Goal: Task Accomplishment & Management: Complete application form

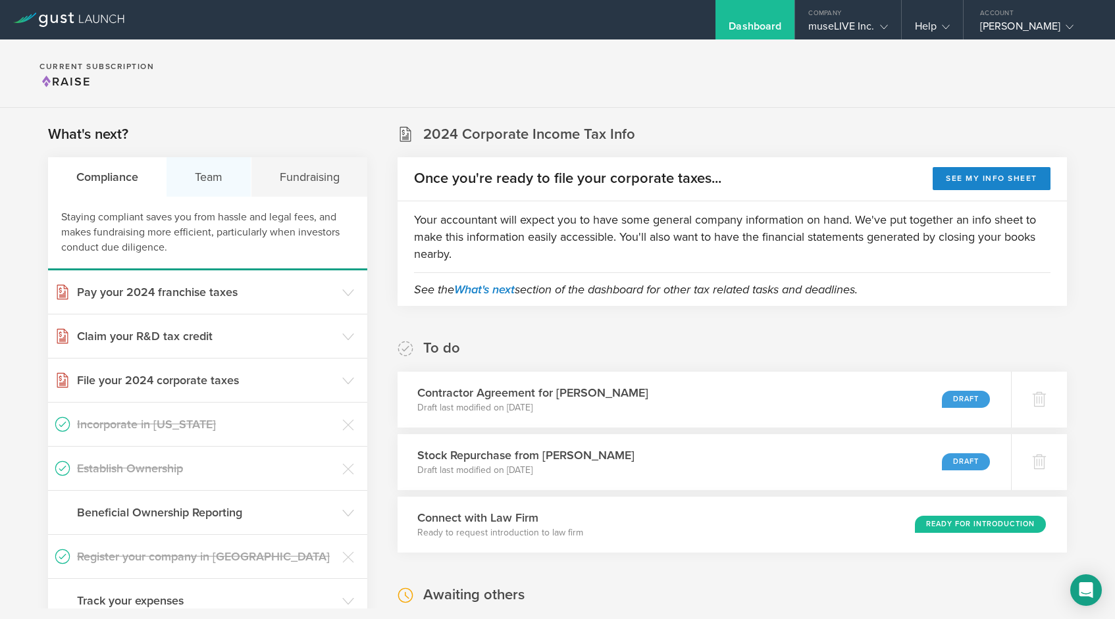
click at [200, 182] on div "Team" at bounding box center [209, 176] width 84 height 39
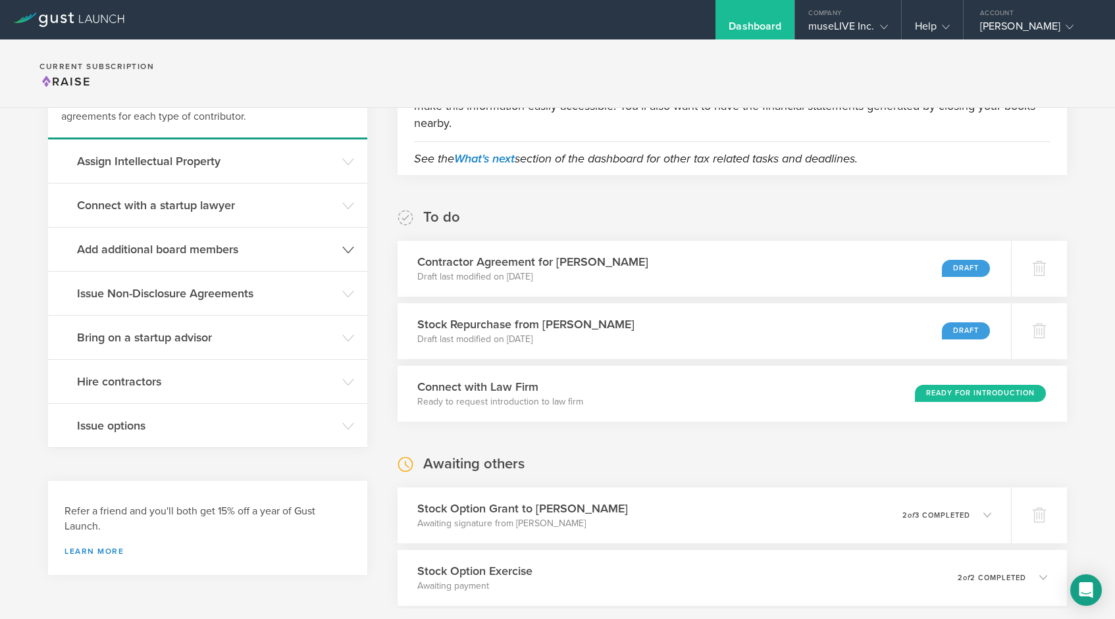
scroll to position [133, 0]
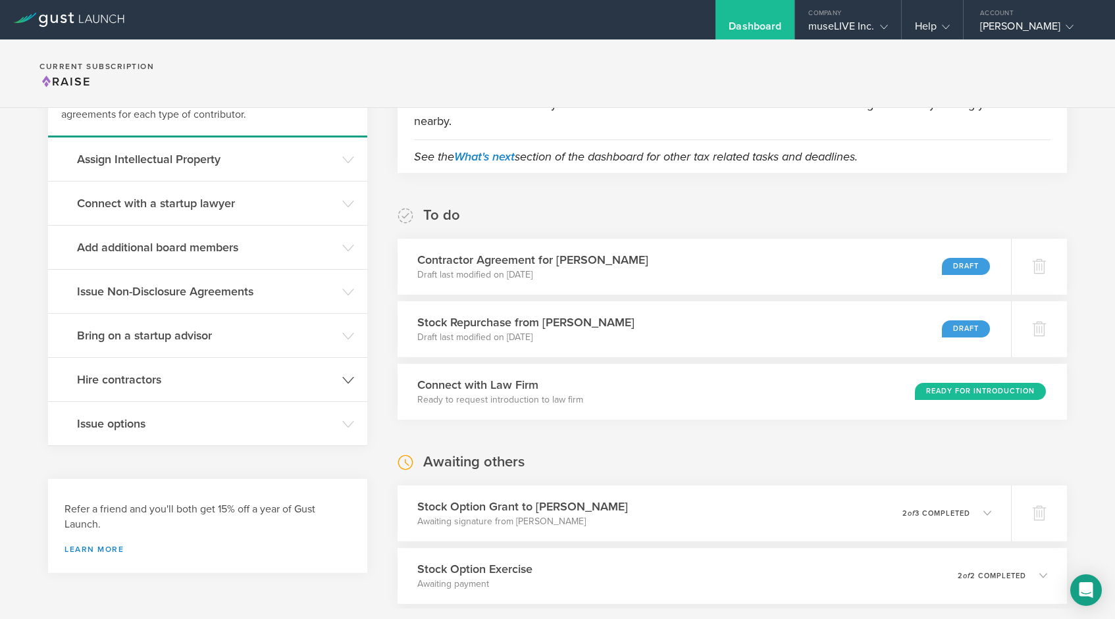
click at [200, 382] on h3 "Hire contractors" at bounding box center [206, 379] width 259 height 17
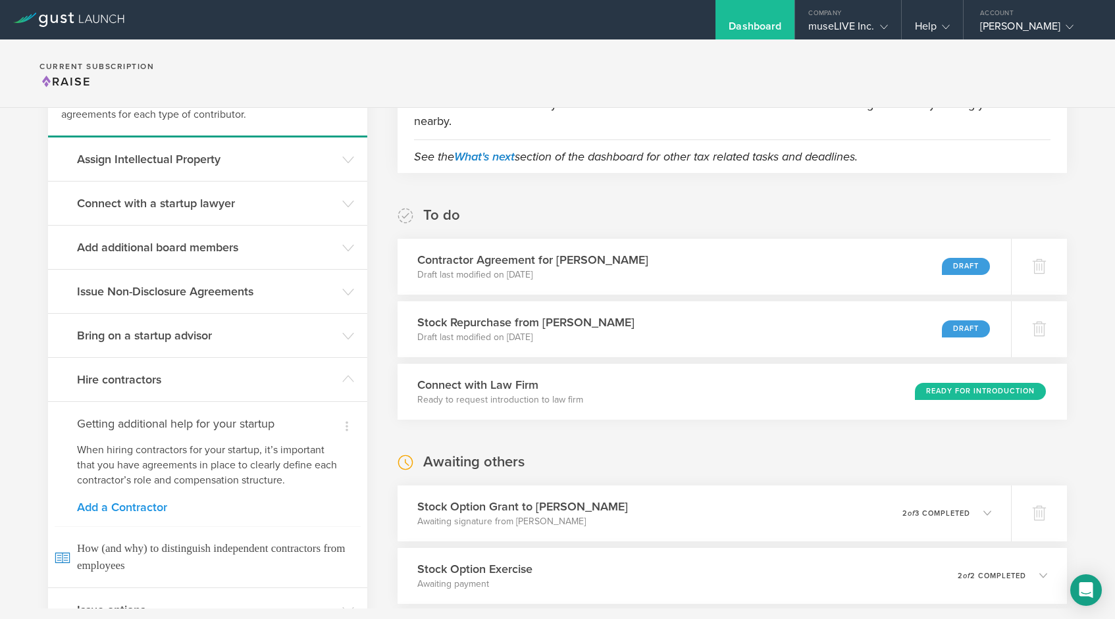
click at [145, 512] on link "Add a Contractor" at bounding box center [207, 508] width 261 height 12
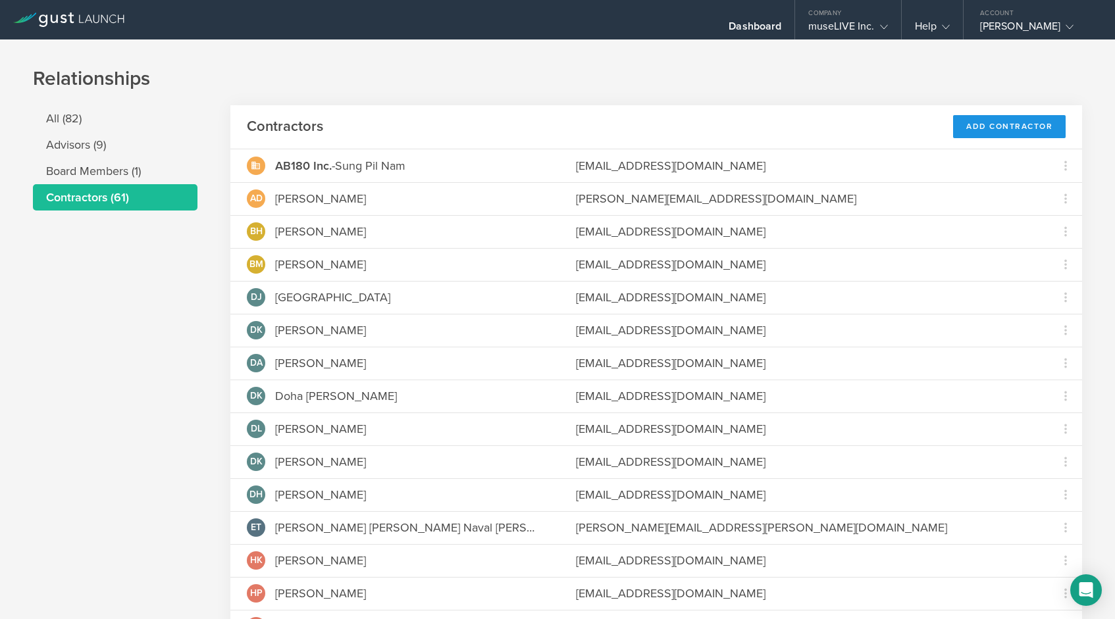
click at [1000, 126] on div "Add Contractor" at bounding box center [1009, 126] width 113 height 23
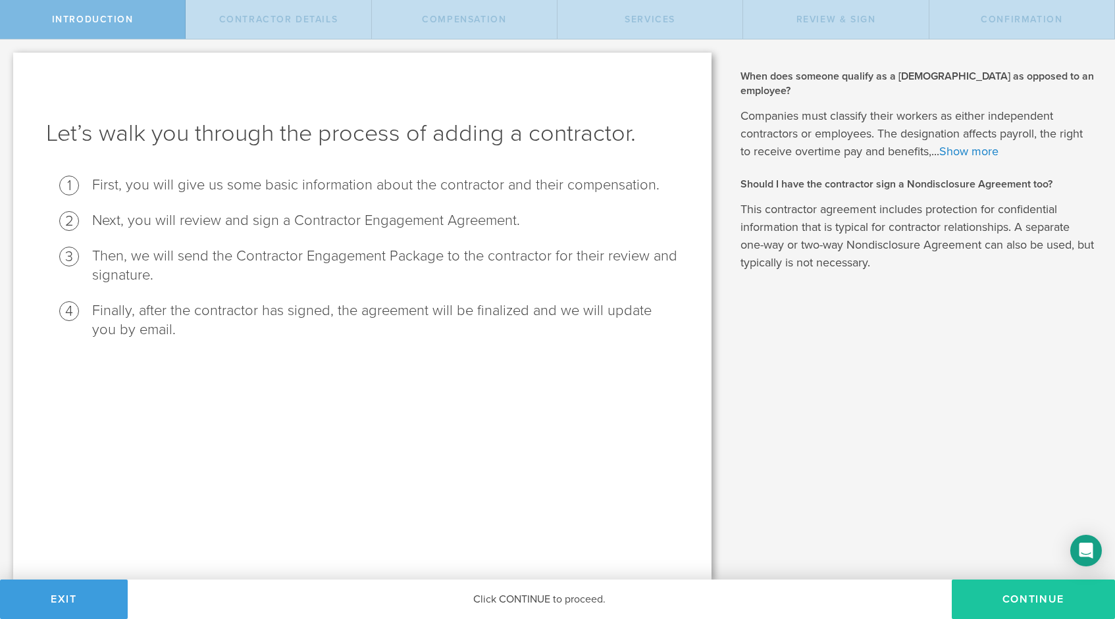
click at [997, 596] on button "Continue" at bounding box center [1033, 599] width 163 height 39
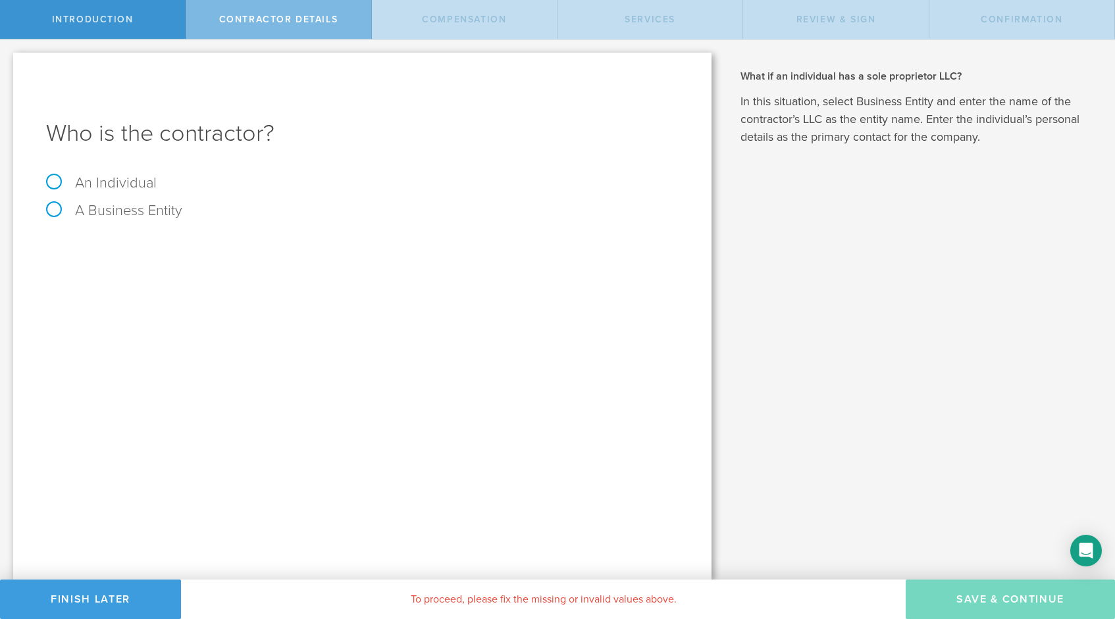
click at [141, 188] on label "An Individual" at bounding box center [101, 182] width 111 height 17
click at [9, 61] on input "An Individual" at bounding box center [4, 49] width 9 height 21
radio input "true"
type input "[PERSON_NAME]"
paste input "[EMAIL_ADDRESS][DOMAIN_NAME]"
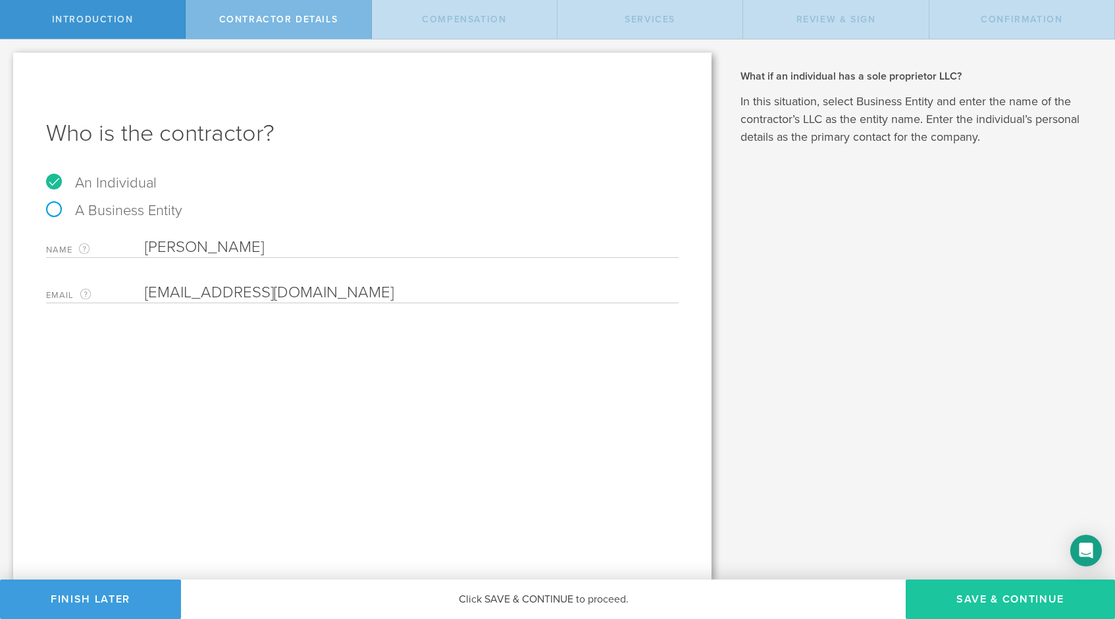
type input "[EMAIL_ADDRESS][DOMAIN_NAME]"
click at [984, 597] on button "Save & Continue" at bounding box center [1010, 599] width 209 height 39
select select "none"
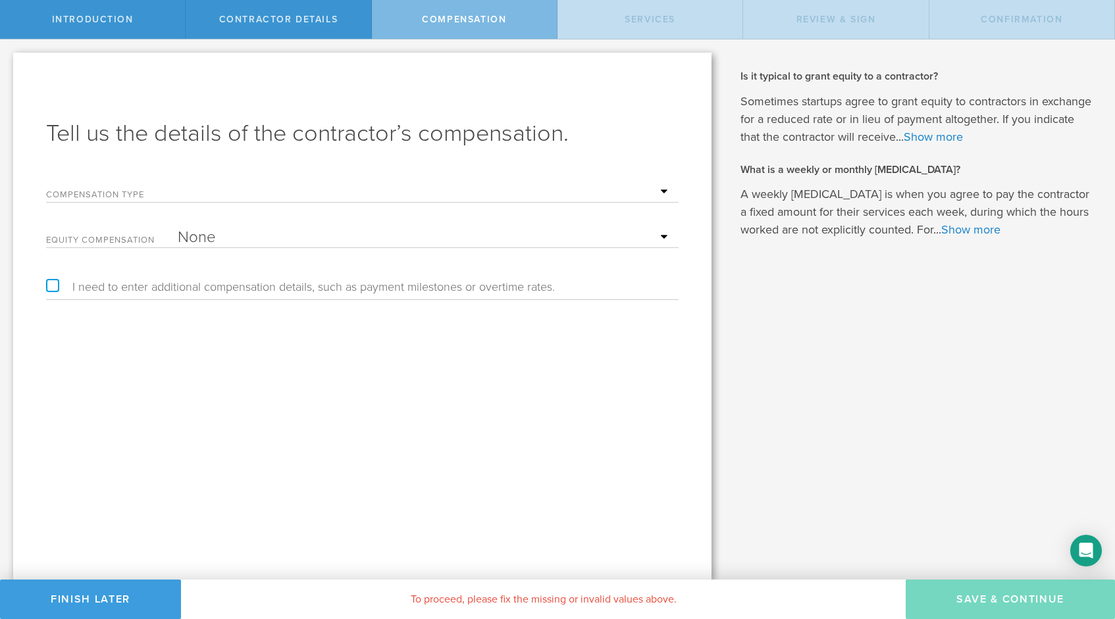
select select "monthlyRetainer"
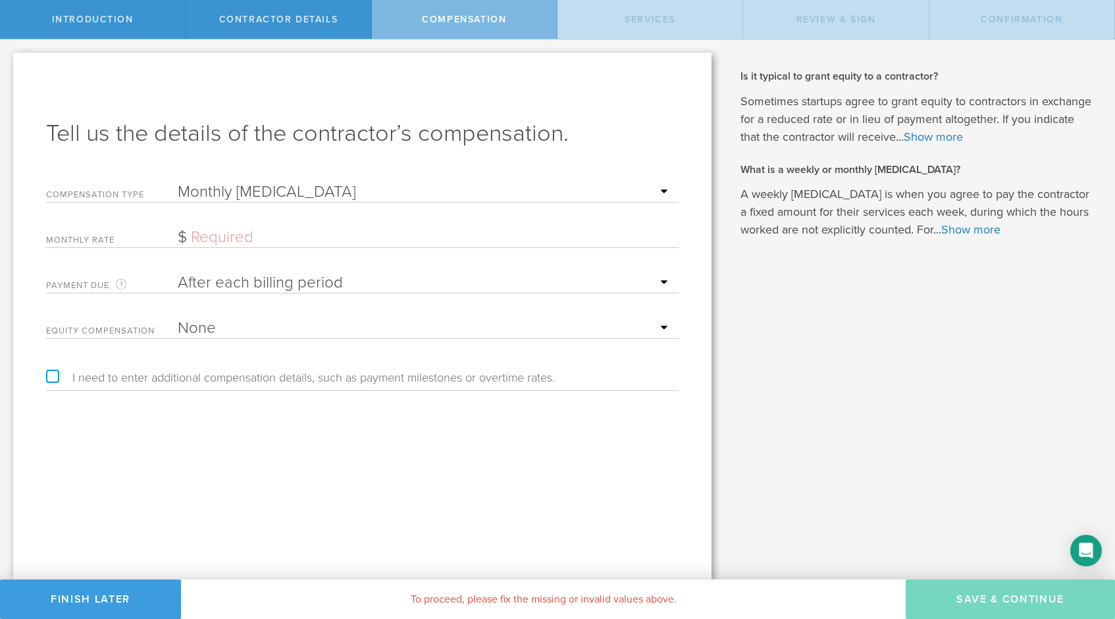
click at [279, 234] on input "text" at bounding box center [425, 238] width 494 height 20
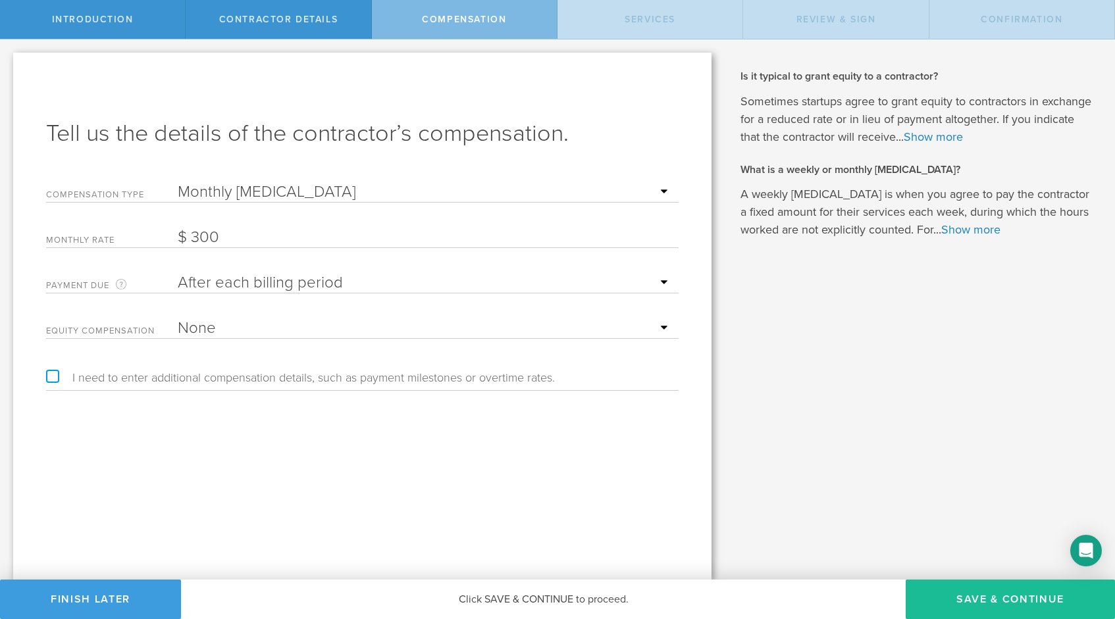
type input "300"
click at [854, 402] on div "When does someone qualify as a contractor as opposed to an employee? Companies …" at bounding box center [920, 309] width 390 height 540
click at [955, 590] on button "Save & Continue" at bounding box center [1010, 599] width 209 height 39
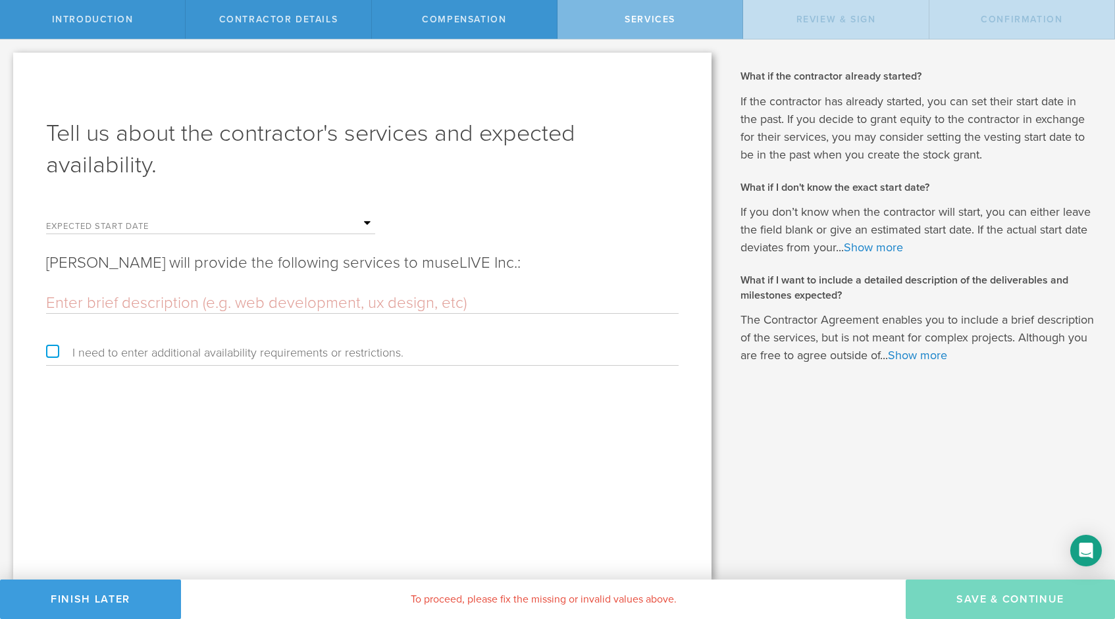
click at [202, 222] on input "text" at bounding box center [276, 224] width 197 height 20
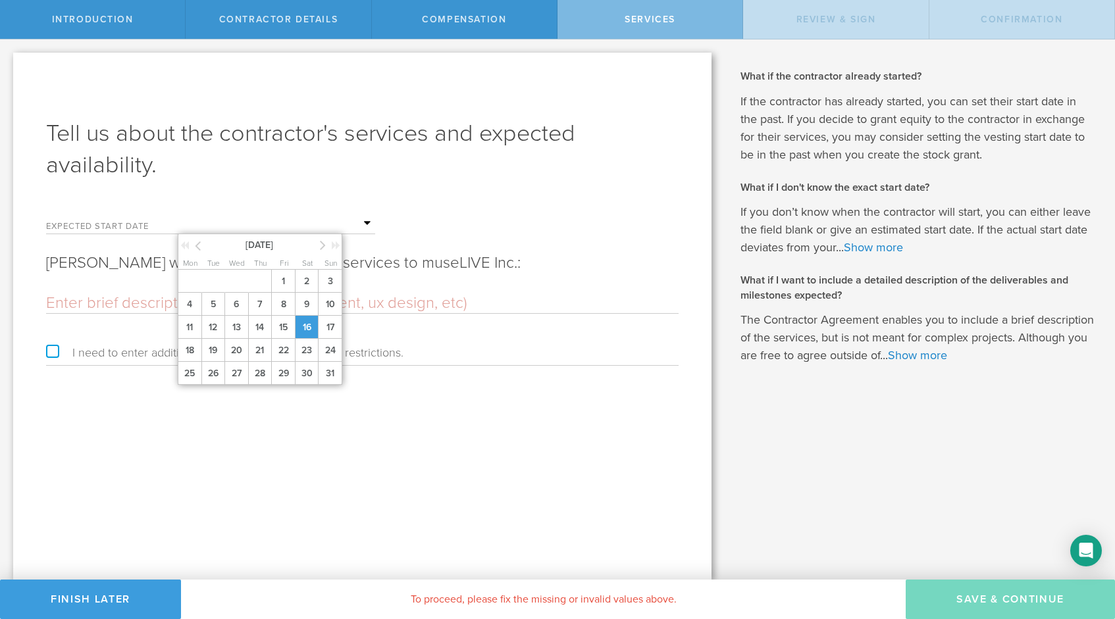
click at [303, 339] on span "16" at bounding box center [307, 327] width 24 height 23
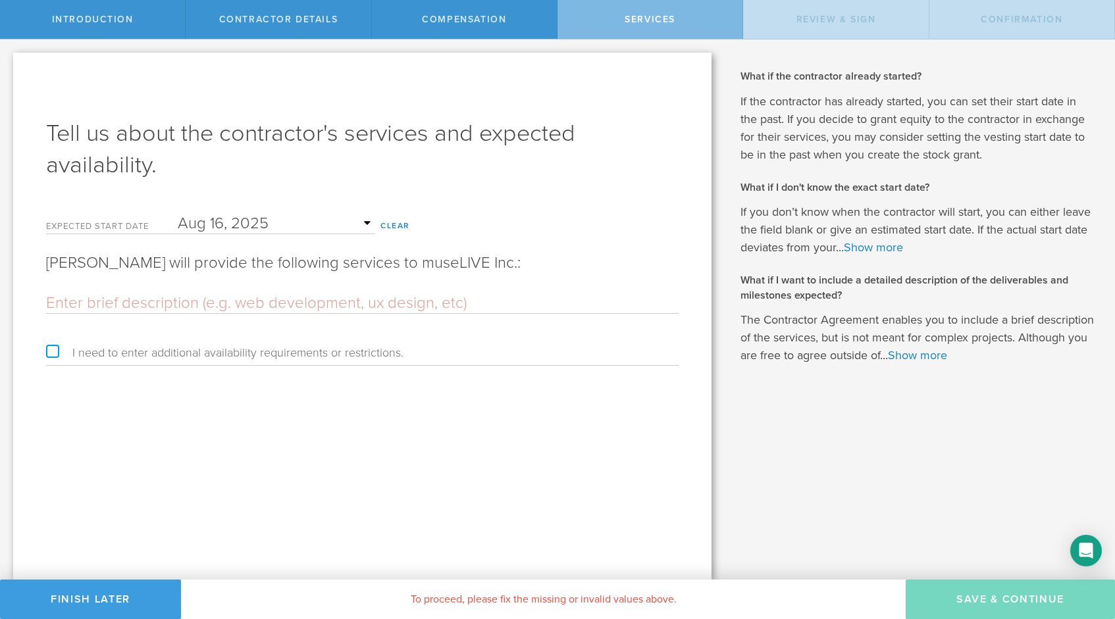
click at [305, 304] on input "text" at bounding box center [362, 304] width 633 height 20
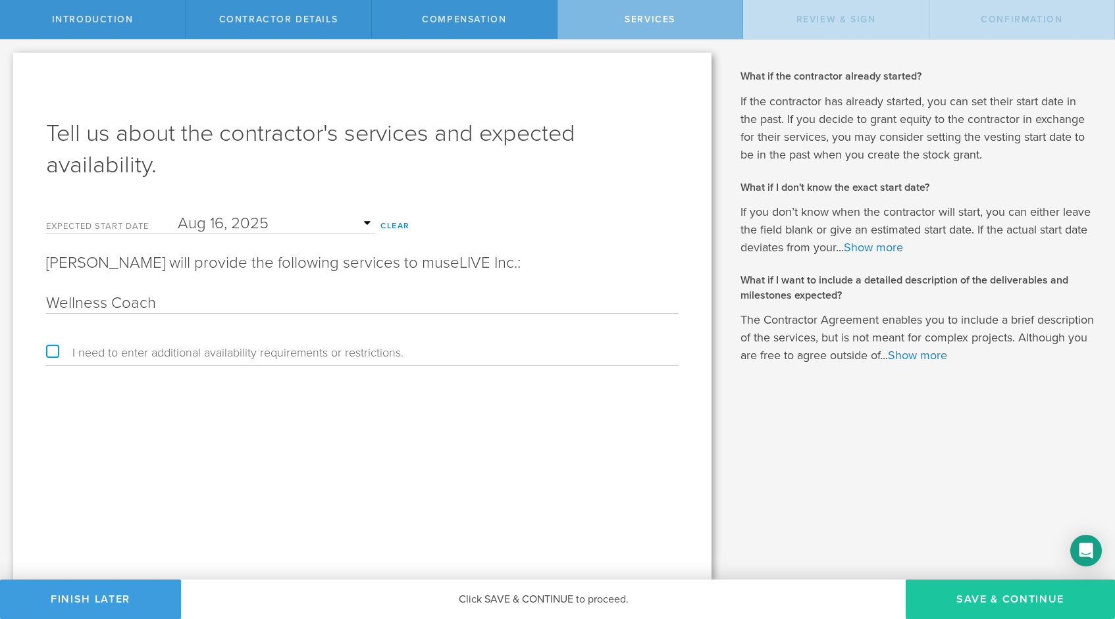
type input "Wellness Coach"
click at [979, 600] on button "Save & Continue" at bounding box center [1010, 599] width 209 height 39
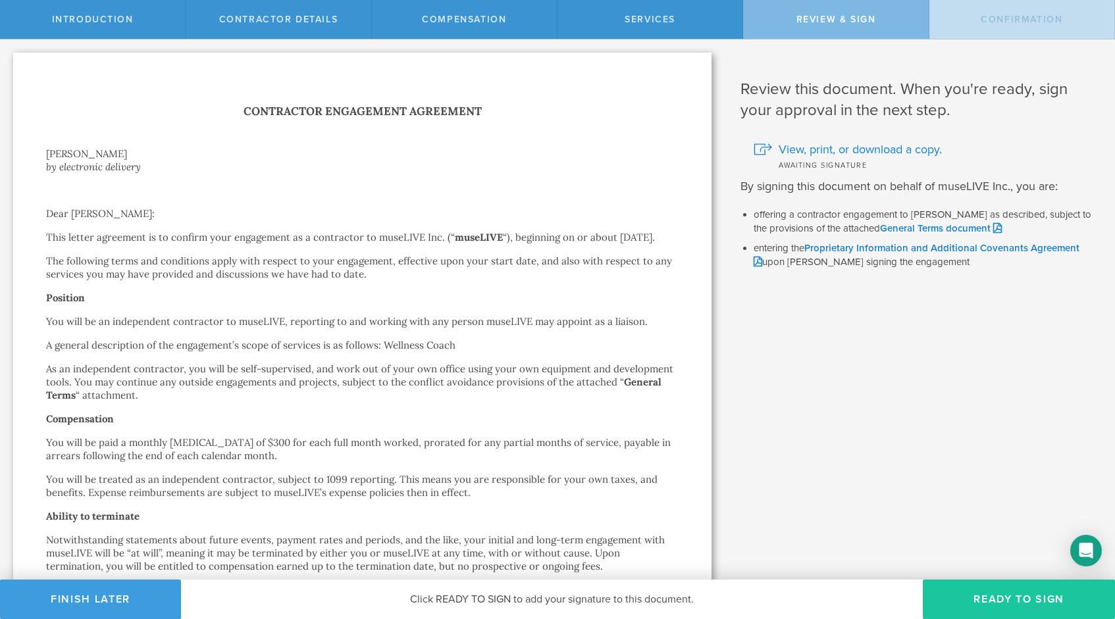
click at [992, 596] on button "Ready to Sign" at bounding box center [1019, 599] width 192 height 39
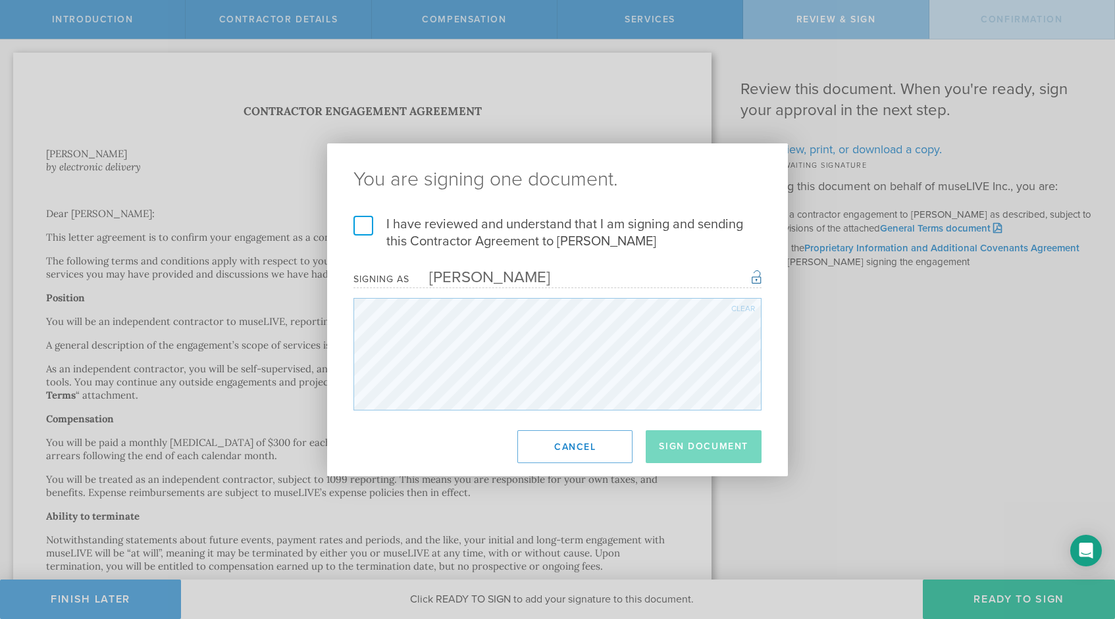
click at [365, 228] on label "I have reviewed and understand that I am signing and sending this Contractor Ag…" at bounding box center [557, 233] width 408 height 34
click at [0, 0] on input "I have reviewed and understand that I am signing and sending this Contractor Ag…" at bounding box center [0, 0] width 0 height 0
click at [716, 449] on button "Sign Document" at bounding box center [704, 446] width 116 height 33
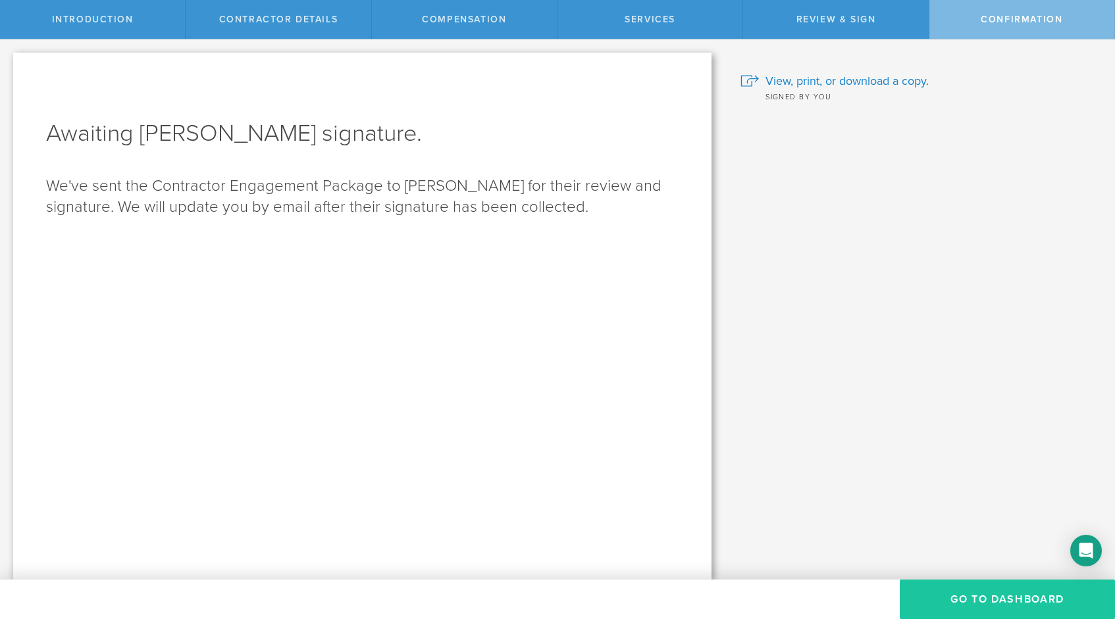
click at [989, 607] on button "Go To Dashboard" at bounding box center [1007, 599] width 215 height 39
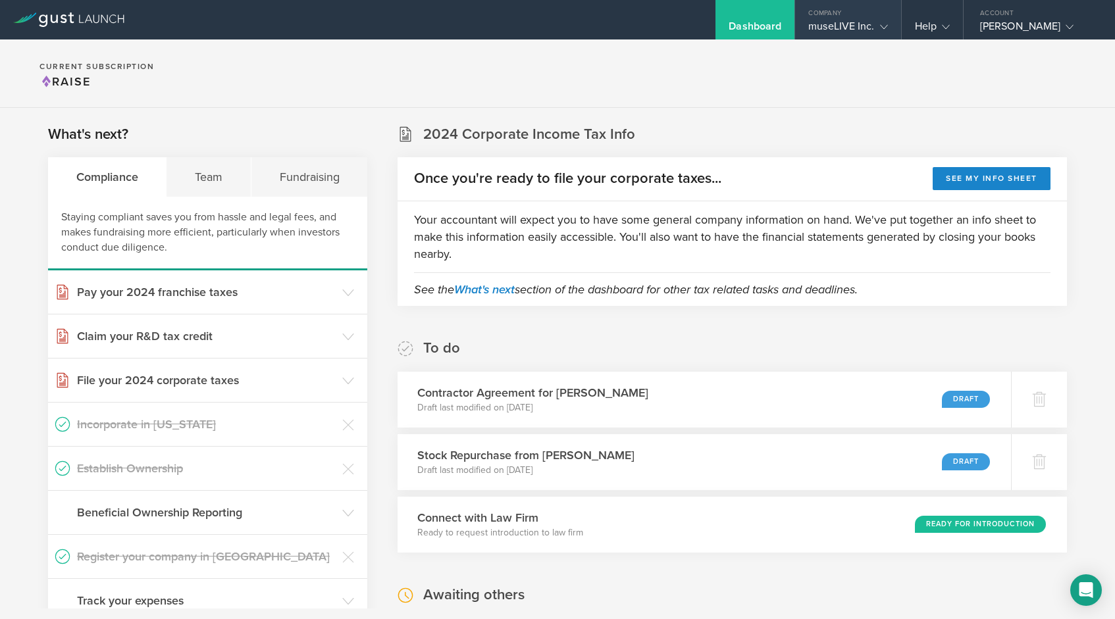
click at [863, 33] on div "museLIVE Inc." at bounding box center [847, 30] width 79 height 20
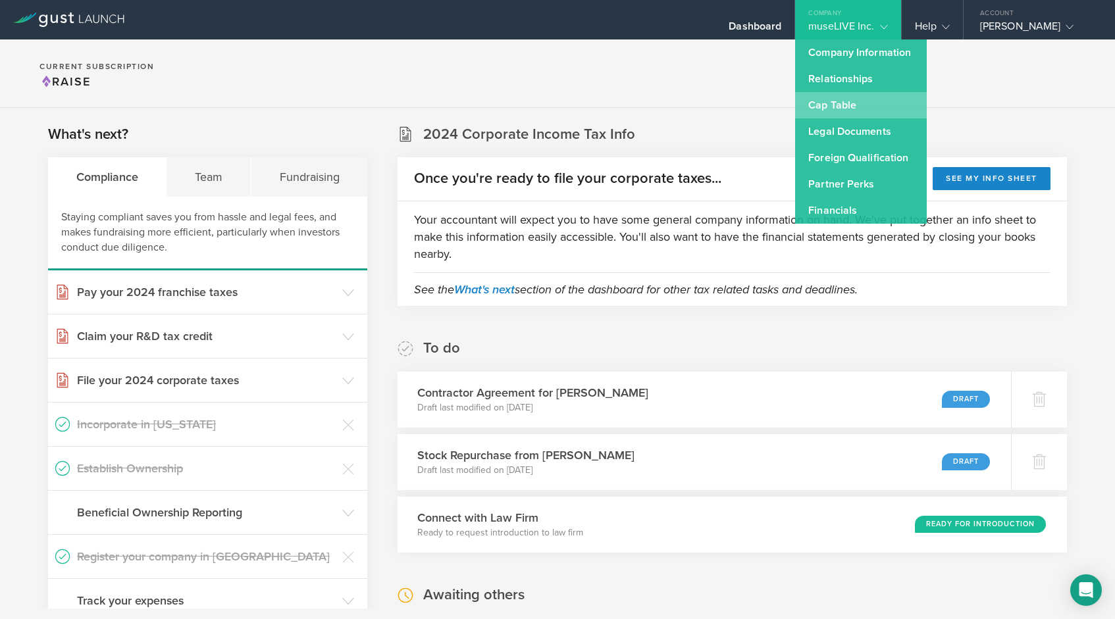
click at [869, 101] on link "Cap Table" at bounding box center [861, 105] width 132 height 26
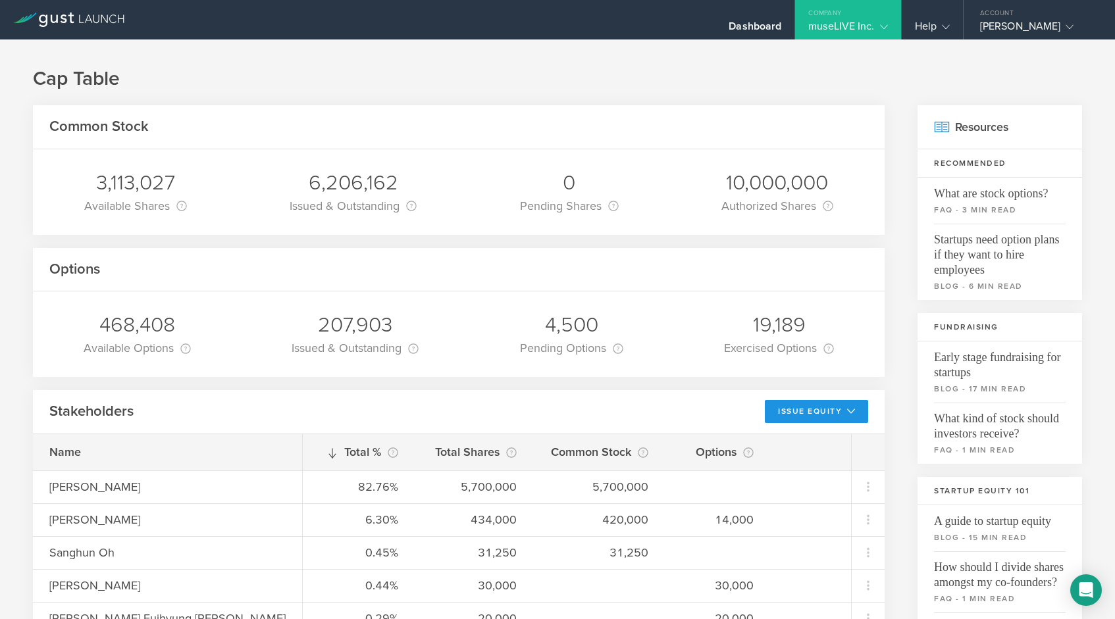
click at [831, 411] on button "Issue Equity" at bounding box center [816, 411] width 103 height 23
click at [808, 440] on li "Grant Stock Options" at bounding box center [806, 441] width 114 height 26
click at [823, 416] on button "Issue Equity" at bounding box center [816, 411] width 103 height 23
click at [808, 434] on li "Grant Stock Options" at bounding box center [806, 441] width 114 height 26
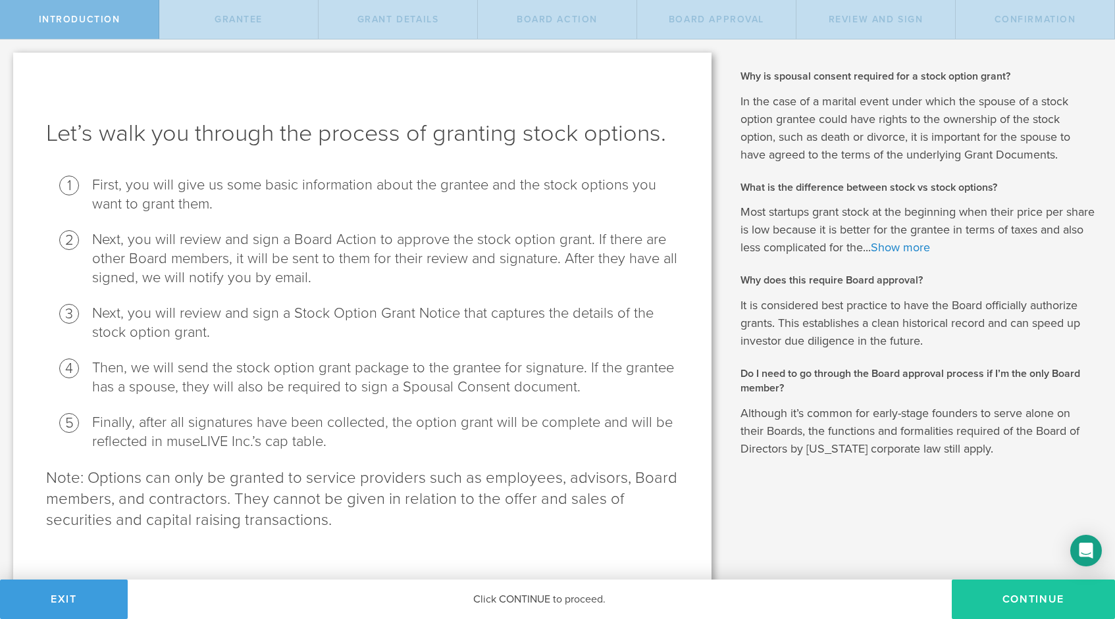
click at [1003, 608] on button "Continue" at bounding box center [1033, 599] width 163 height 39
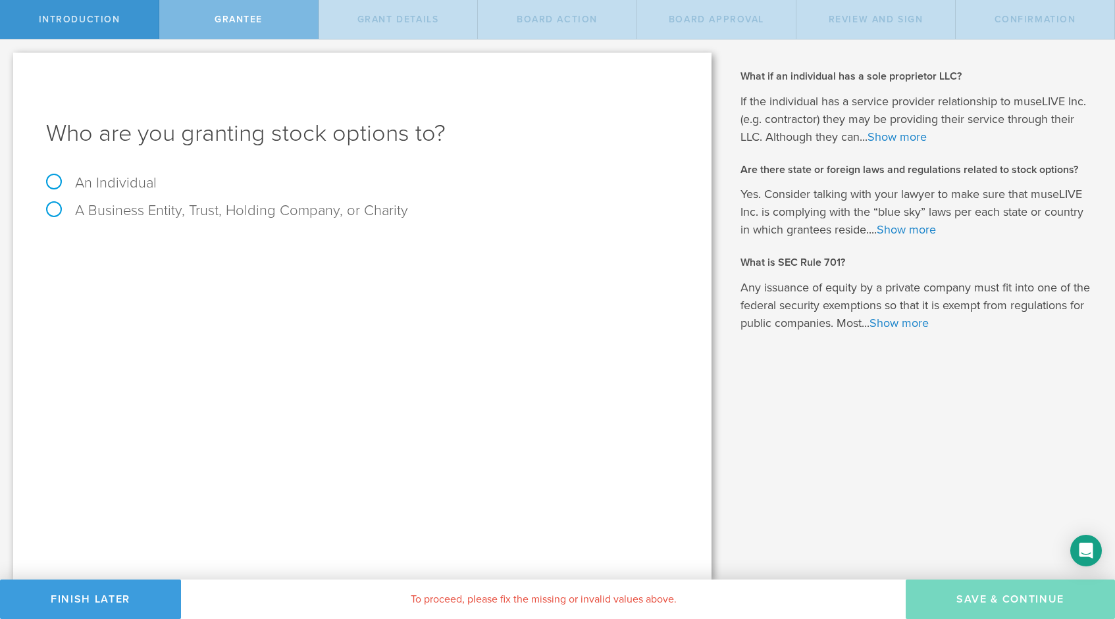
click at [124, 187] on label "An Individual" at bounding box center [101, 182] width 111 height 17
click at [9, 61] on input "An Individual" at bounding box center [4, 49] width 9 height 21
radio input "true"
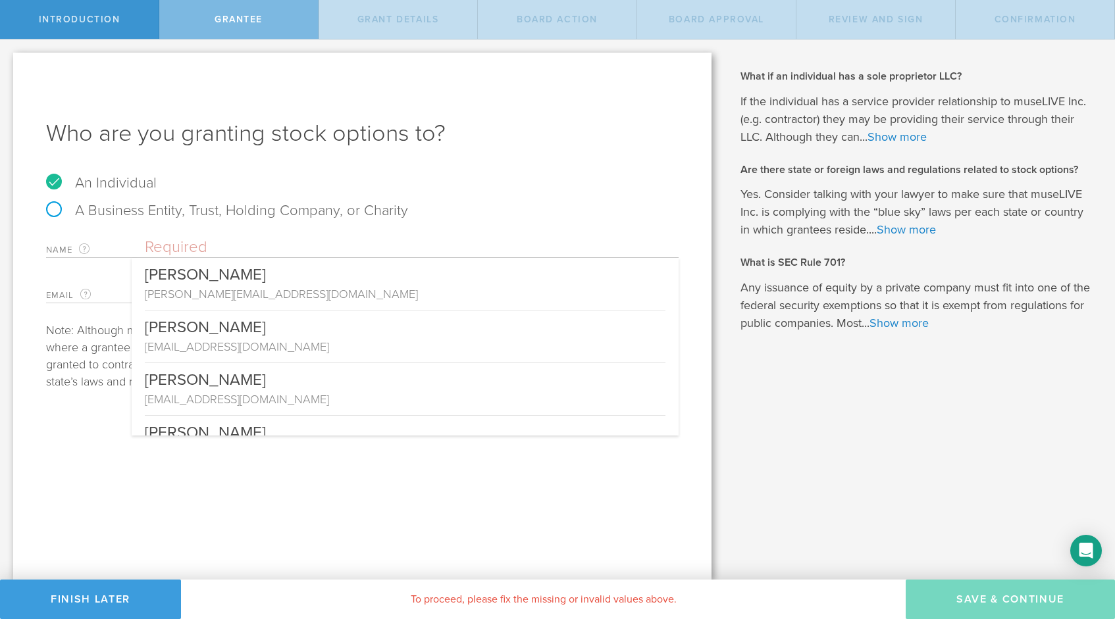
type input "c"
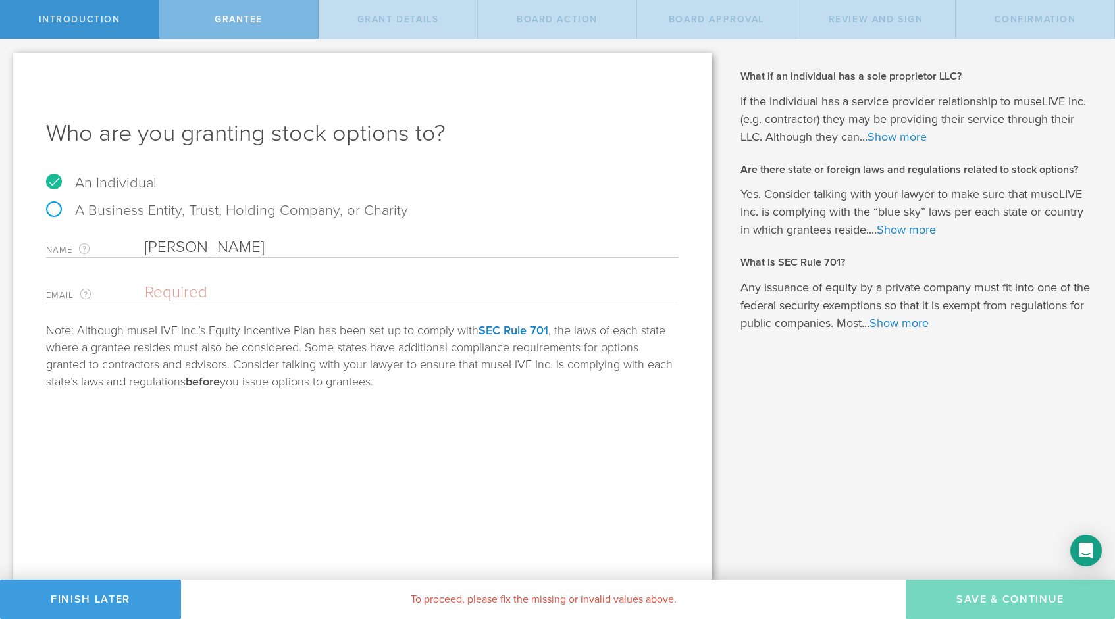
click at [236, 246] on input "[PERSON_NAME]" at bounding box center [412, 248] width 534 height 20
click at [153, 249] on input "[PERSON_NAME]" at bounding box center [412, 248] width 534 height 20
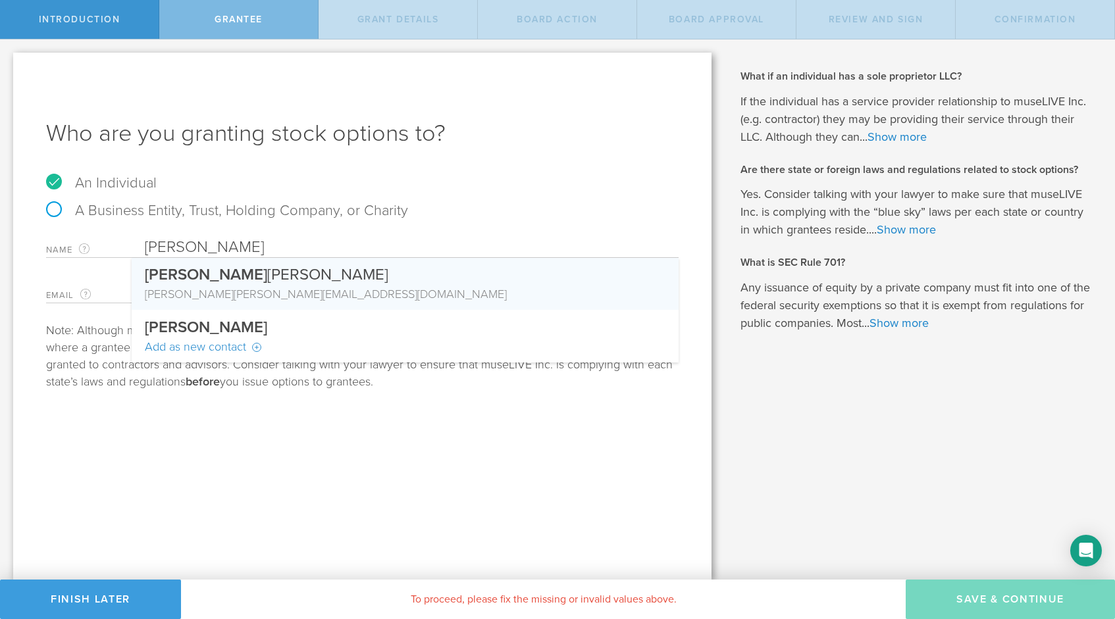
click at [204, 280] on span "[PERSON_NAME]" at bounding box center [206, 274] width 122 height 19
type input "[PERSON_NAME]"
type input "[EMAIL_ADDRESS][DOMAIN_NAME]"
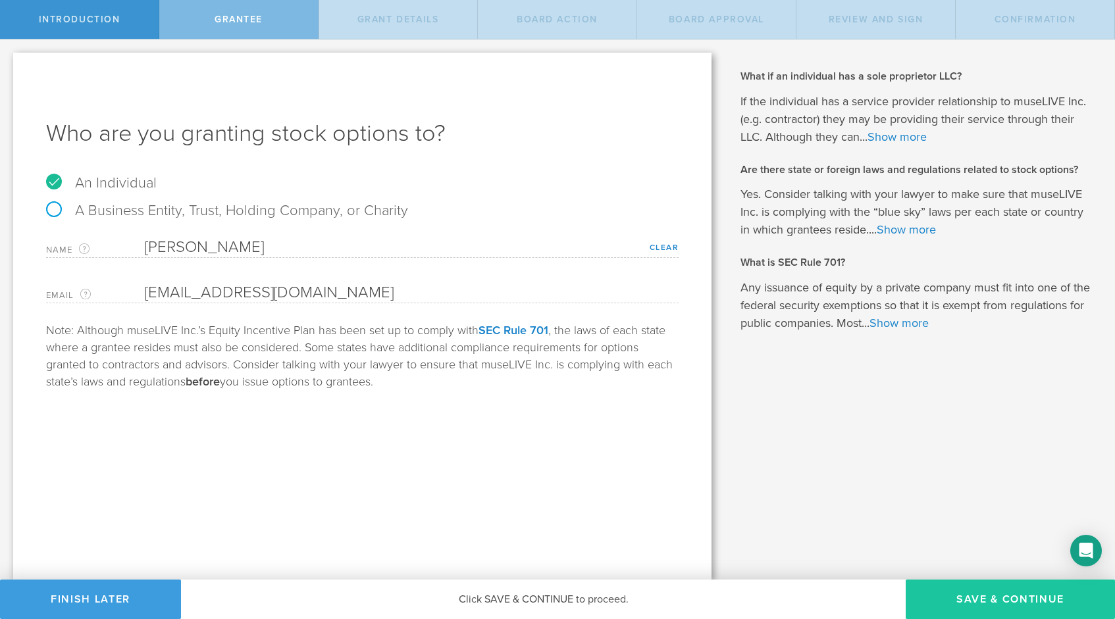
click at [1024, 604] on button "Save & Continue" at bounding box center [1010, 599] width 209 height 39
type input "48"
type input "12"
select select "none"
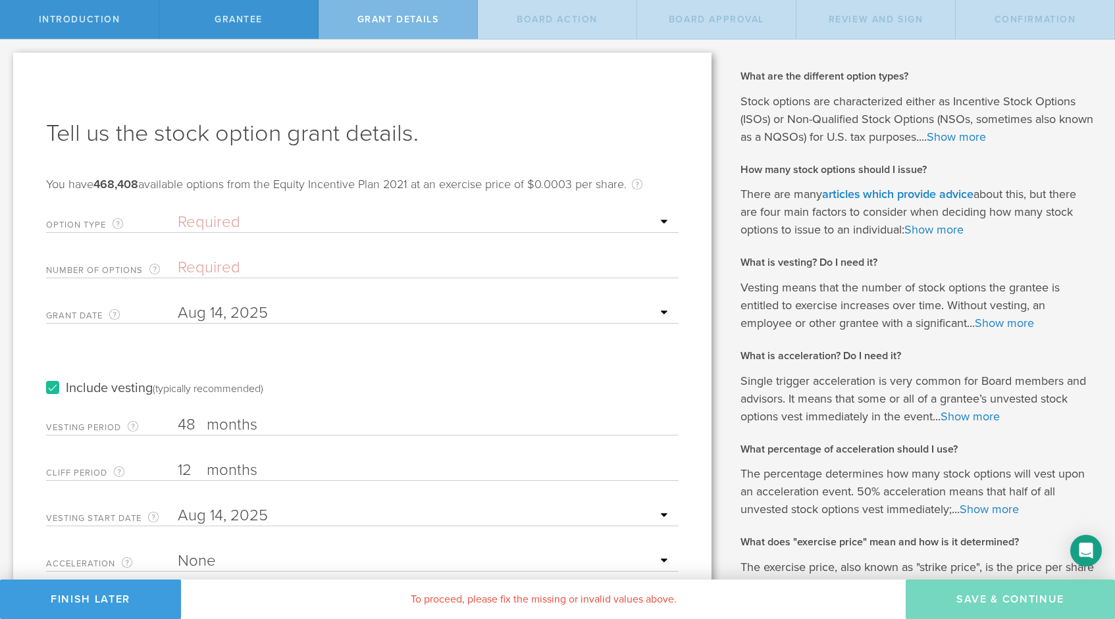
select select "nso"
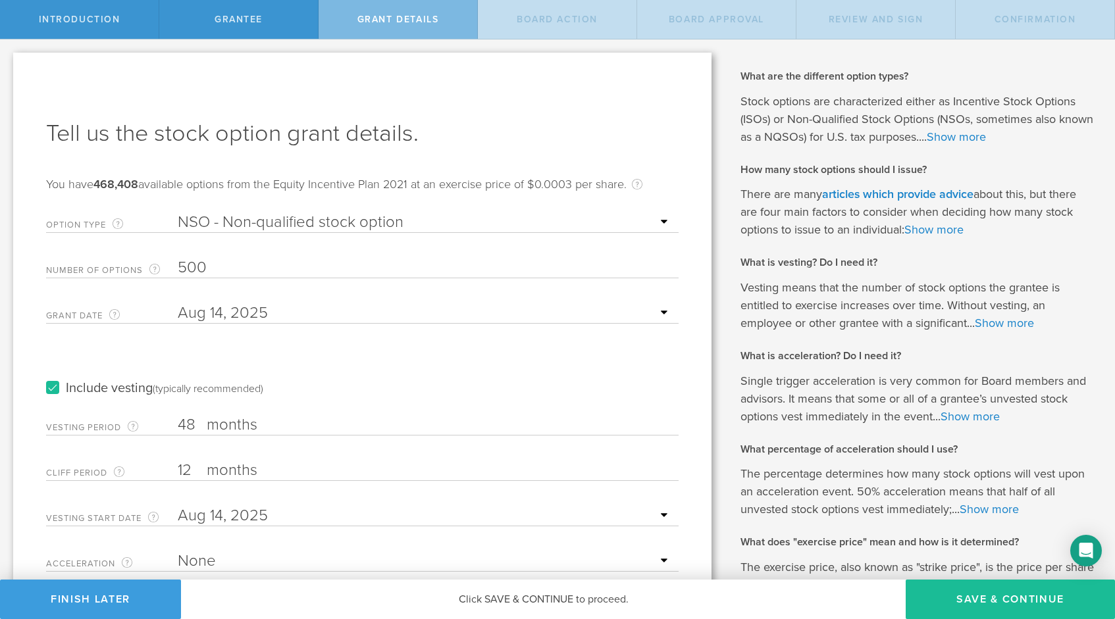
type input "500"
click at [398, 357] on div "Include vesting (typically recommended)" at bounding box center [362, 375] width 633 height 66
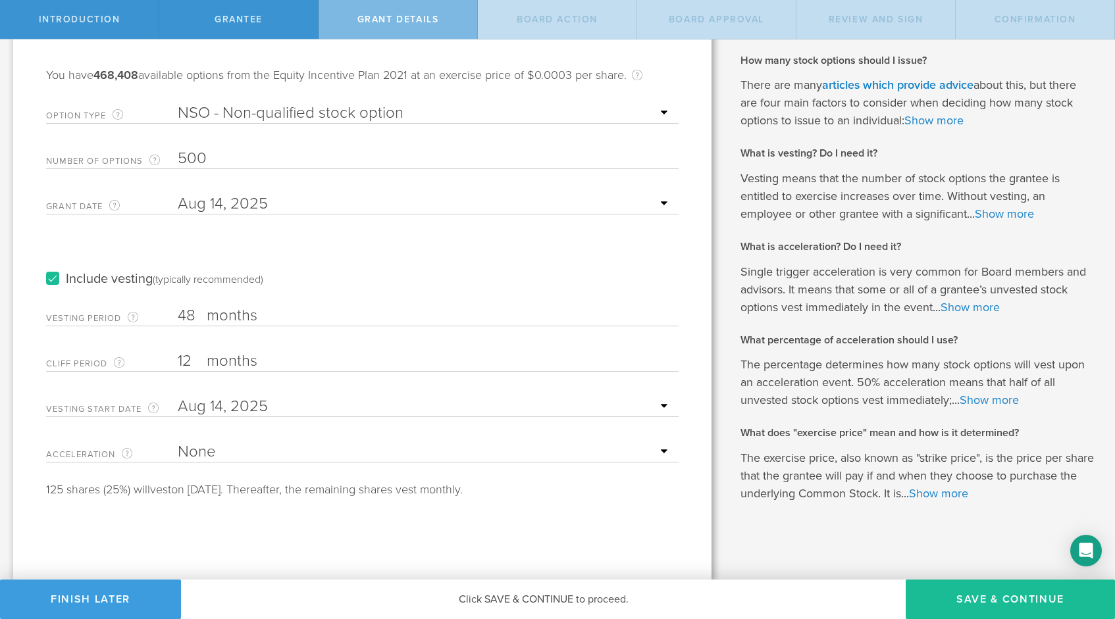
scroll to position [109, 0]
click at [974, 598] on button "Save & Continue" at bounding box center [1010, 599] width 209 height 39
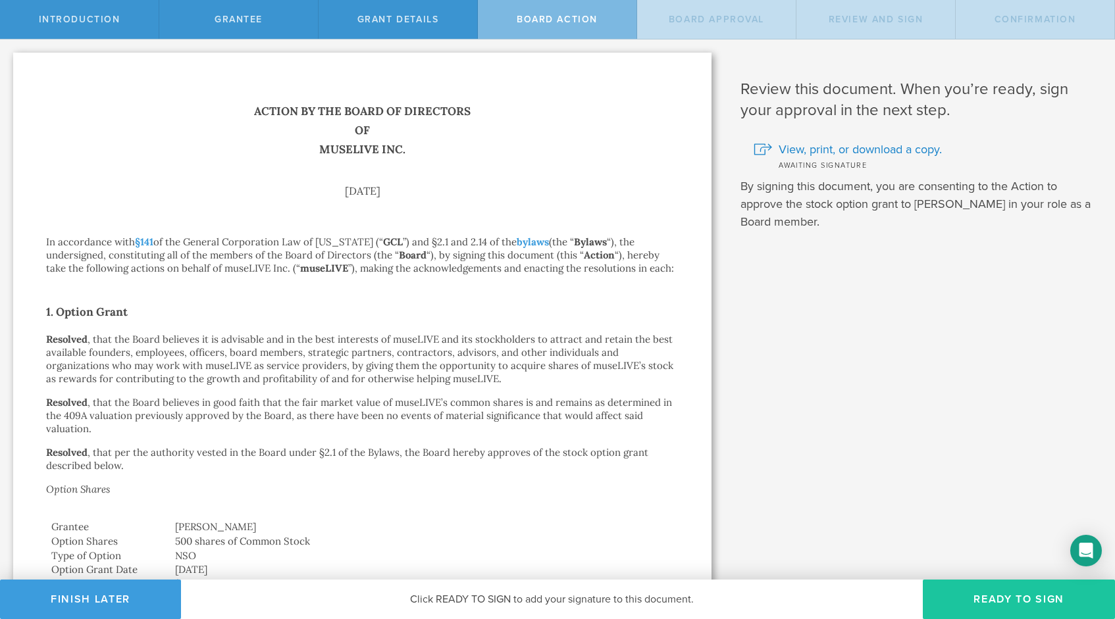
click at [989, 600] on button "Ready to Sign" at bounding box center [1019, 599] width 192 height 39
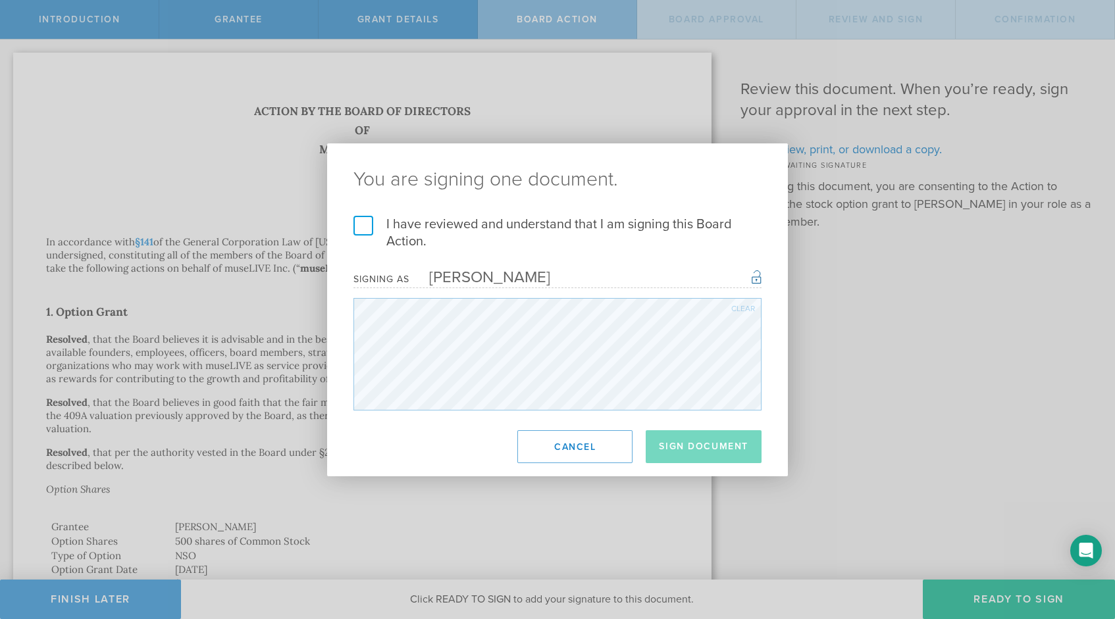
click at [352, 210] on h2 "You are signing one document." at bounding box center [557, 179] width 461 height 72
click at [364, 226] on label "I have reviewed and understand that I am signing this Board Action." at bounding box center [557, 233] width 408 height 34
click at [0, 0] on input "I have reviewed and understand that I am signing this Board Action." at bounding box center [0, 0] width 0 height 0
click at [723, 454] on button "Sign Document" at bounding box center [704, 446] width 116 height 33
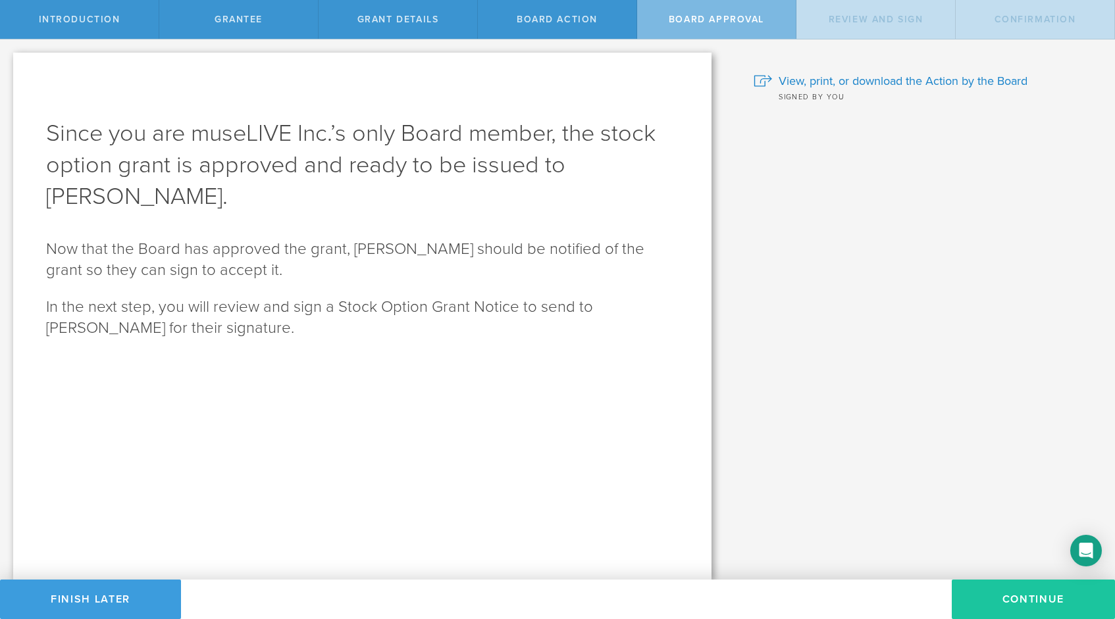
click at [987, 605] on button "Continue" at bounding box center [1033, 599] width 163 height 39
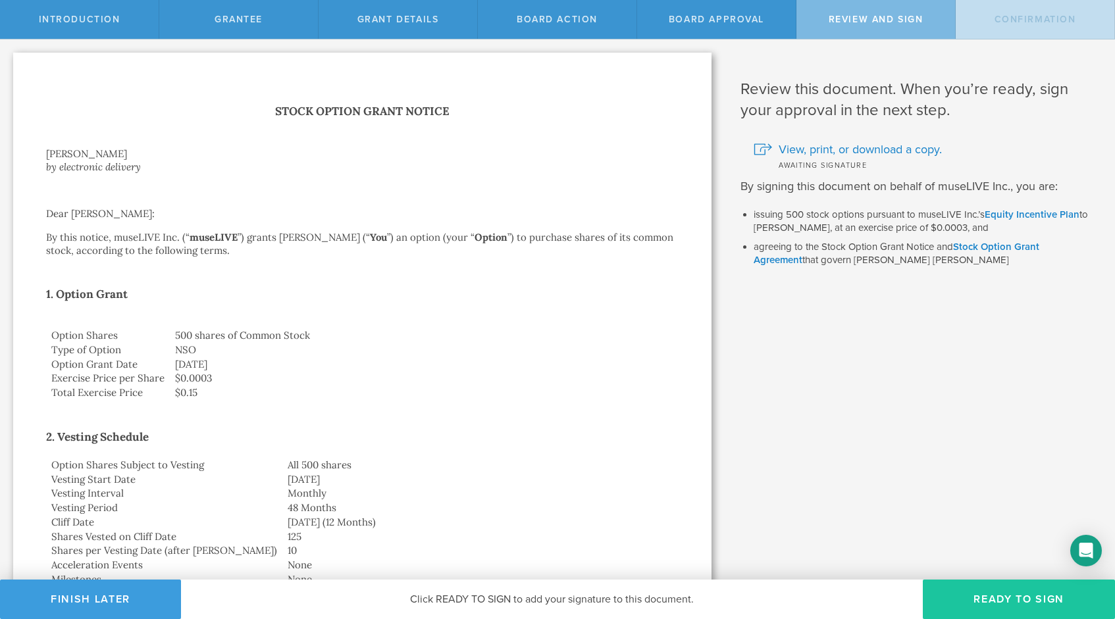
click at [1043, 598] on button "Ready to Sign" at bounding box center [1019, 599] width 192 height 39
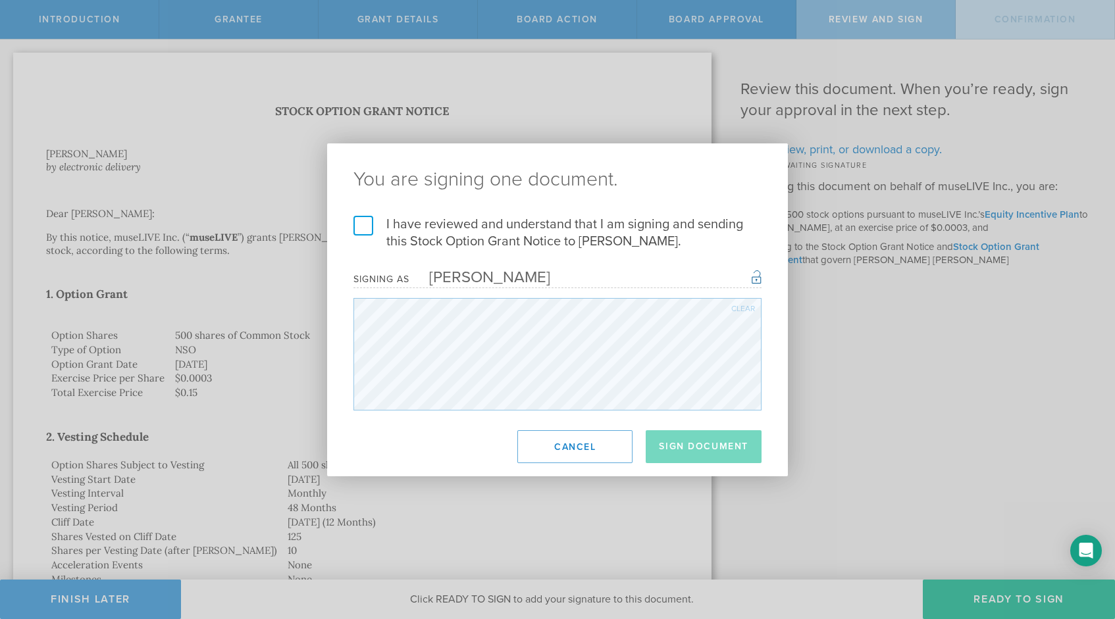
click at [360, 217] on label "I have reviewed and understand that I am signing and sending this Stock Option …" at bounding box center [557, 233] width 408 height 34
click at [0, 0] on input "I have reviewed and understand that I am signing and sending this Stock Option …" at bounding box center [0, 0] width 0 height 0
click at [698, 448] on button "Sign Document" at bounding box center [704, 446] width 116 height 33
